Goal: Task Accomplishment & Management: Manage account settings

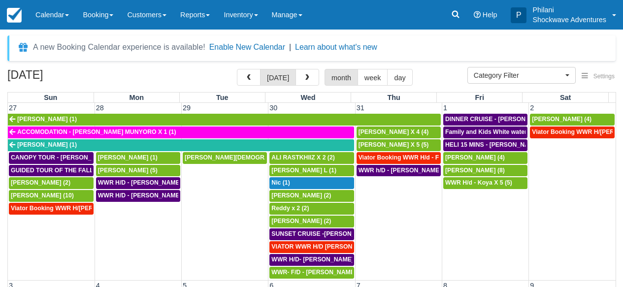
select select
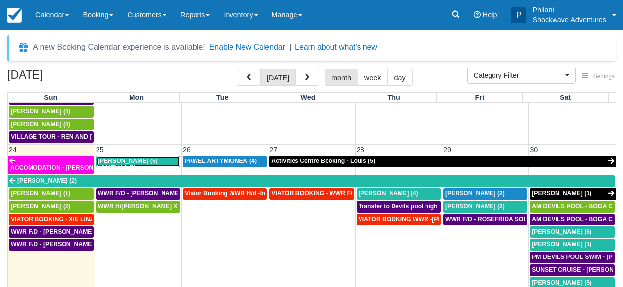
click at [143, 158] on span "Stephen Knight (5)" at bounding box center [128, 161] width 60 height 7
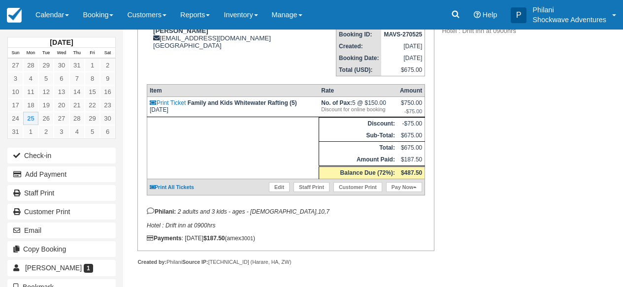
scroll to position [160, 0]
click at [283, 186] on link "Edit" at bounding box center [279, 187] width 21 height 10
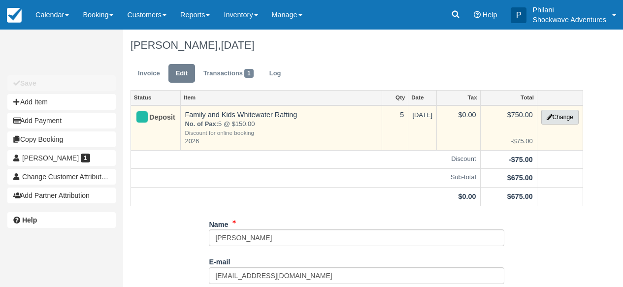
click at [560, 120] on button "Change" at bounding box center [559, 117] width 37 height 15
click at [0, 0] on div at bounding box center [0, 0] width 0 height 0
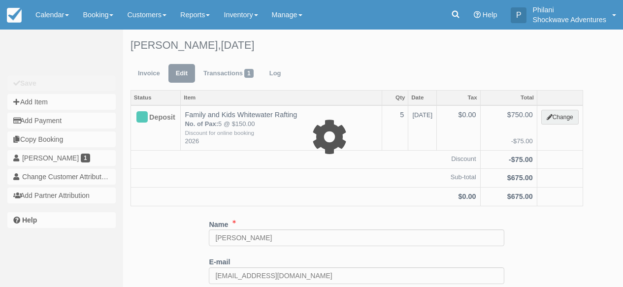
type input "750.00"
type input "2026"
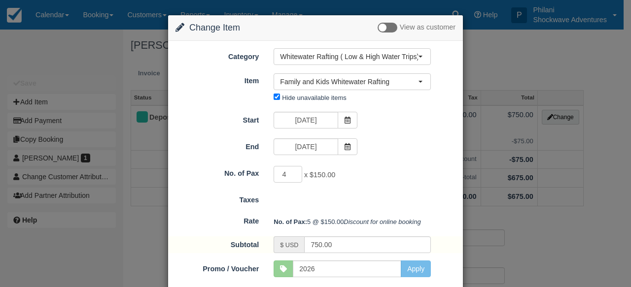
type input "4"
click at [292, 178] on input "4" at bounding box center [287, 174] width 29 height 17
type input "600.00"
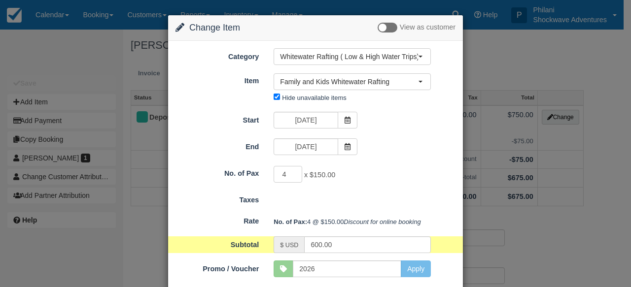
scroll to position [70, 0]
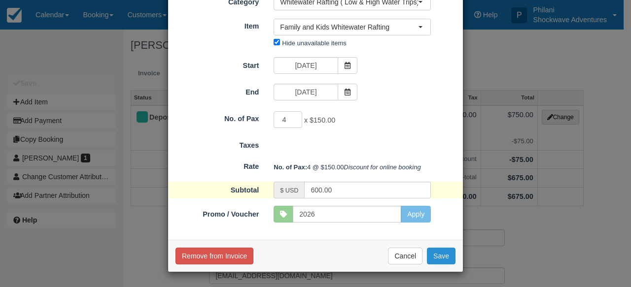
click at [439, 255] on button "Save" at bounding box center [441, 256] width 29 height 17
click at [439, 256] on button "Save" at bounding box center [441, 256] width 29 height 17
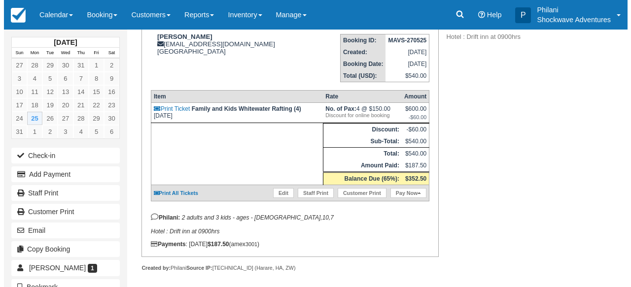
scroll to position [150, 0]
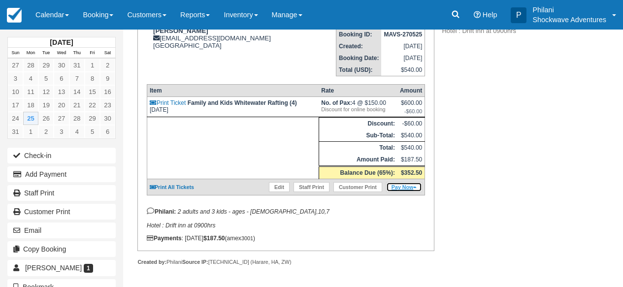
click at [406, 192] on link "Pay Now" at bounding box center [404, 187] width 36 height 10
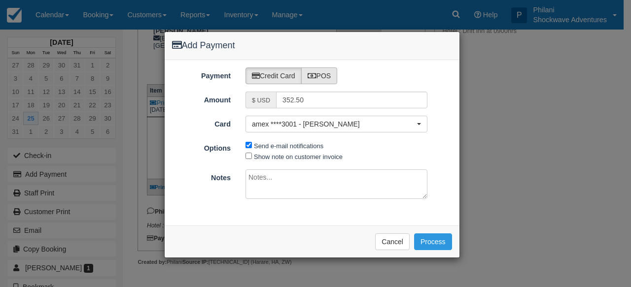
click at [328, 77] on label "POS" at bounding box center [319, 75] width 36 height 17
radio input "true"
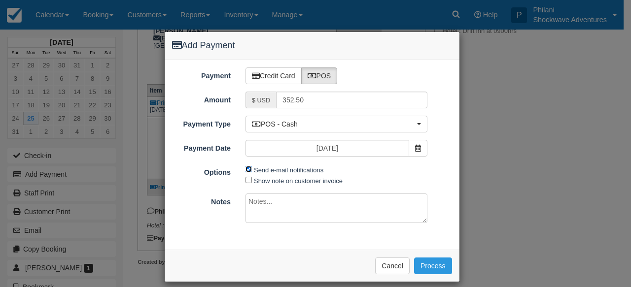
click at [247, 168] on input "Send e-mail notifications" at bounding box center [248, 169] width 6 height 6
checkbox input "false"
click at [245, 181] on input "Show note on customer invoice" at bounding box center [248, 180] width 6 height 6
checkbox input "true"
click at [285, 207] on textarea at bounding box center [336, 209] width 182 height 30
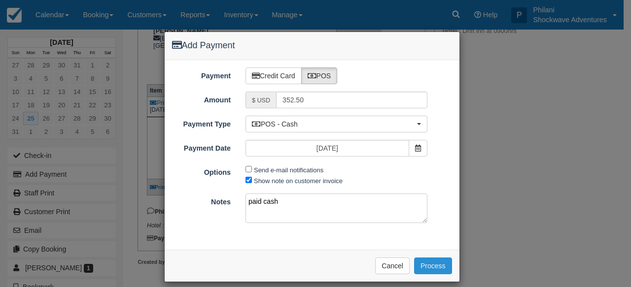
type textarea "paid cash"
click at [429, 259] on button "Process" at bounding box center [433, 266] width 38 height 17
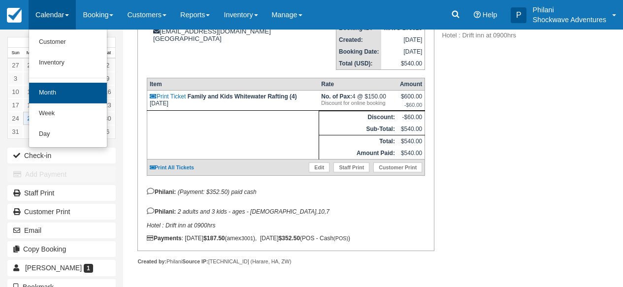
scroll to position [202, 0]
click at [55, 95] on link "Month" at bounding box center [68, 93] width 78 height 21
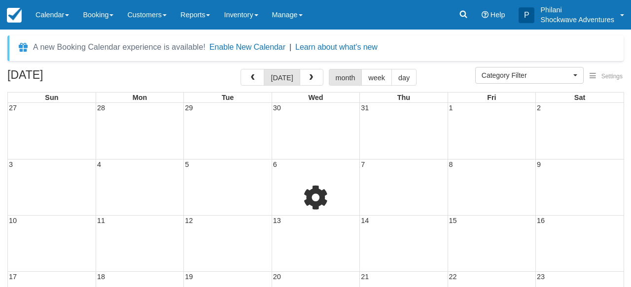
select select
